Goal: Task Accomplishment & Management: Manage account settings

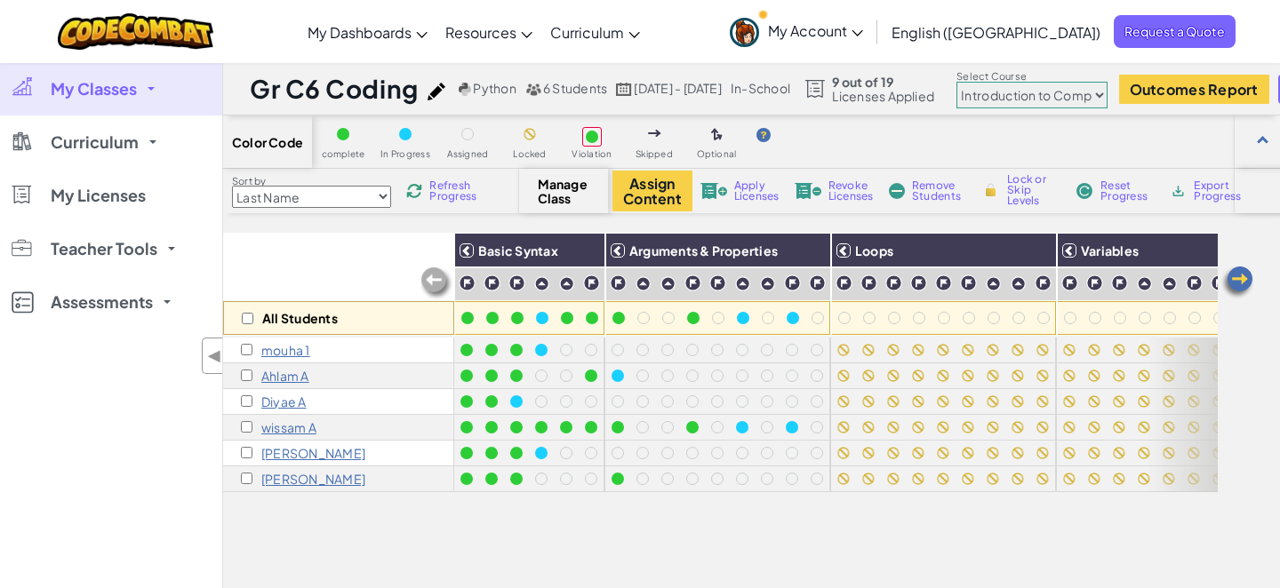
select select "560f1a9f22961295f9427742"
